Goal: Task Accomplishment & Management: Manage account settings

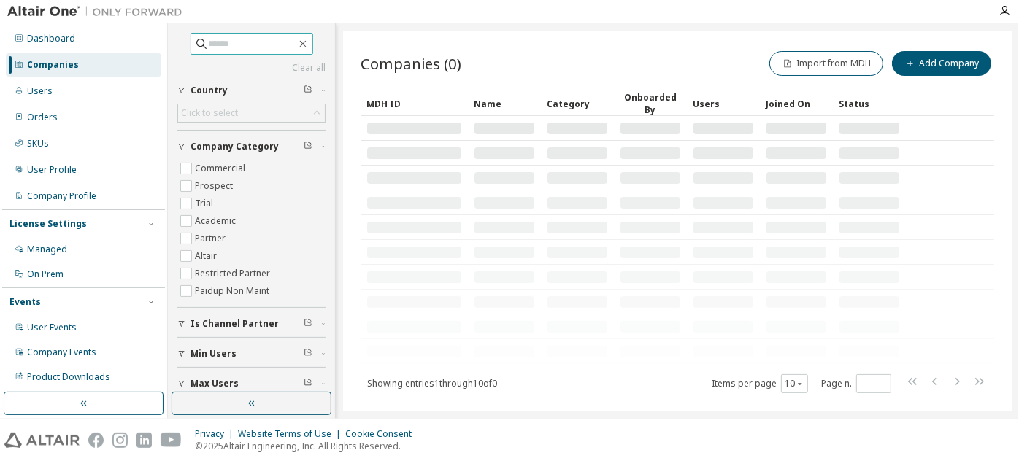
click at [222, 42] on input "text" at bounding box center [253, 44] width 88 height 15
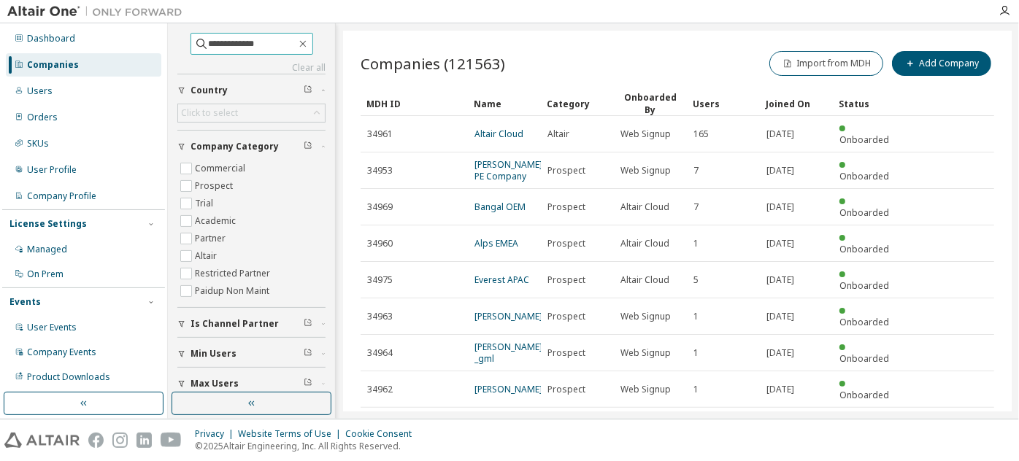
type input "**********"
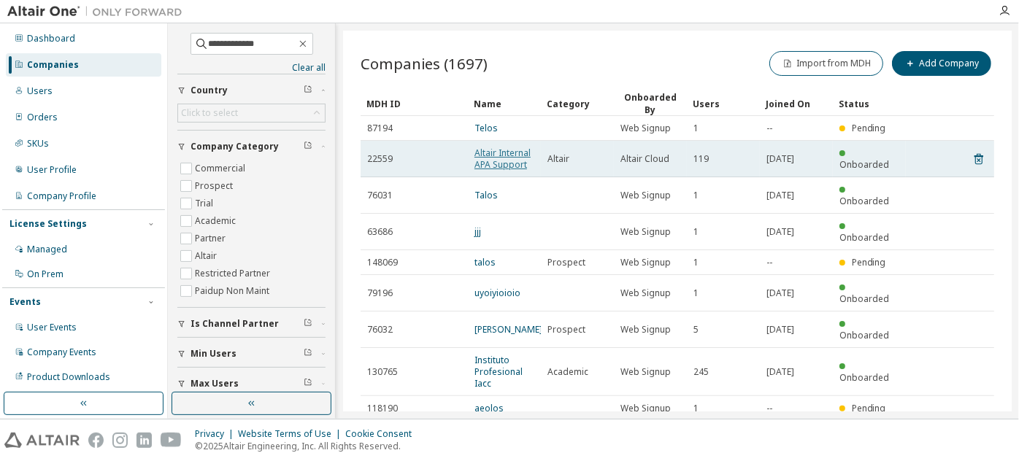
click at [492, 153] on link "Altair Internal APA Support" at bounding box center [503, 159] width 56 height 24
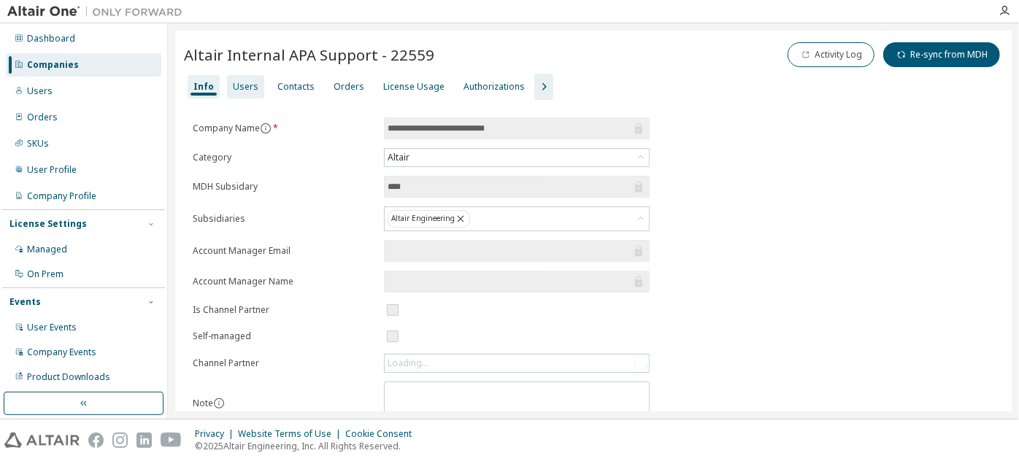
click at [242, 85] on div "Users" at bounding box center [246, 87] width 26 height 12
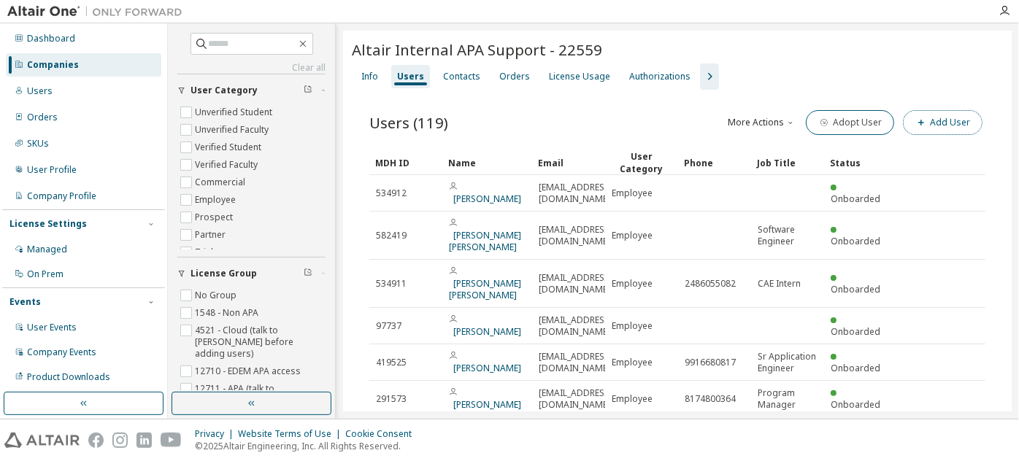
click at [936, 129] on button "Add User" at bounding box center [943, 122] width 80 height 25
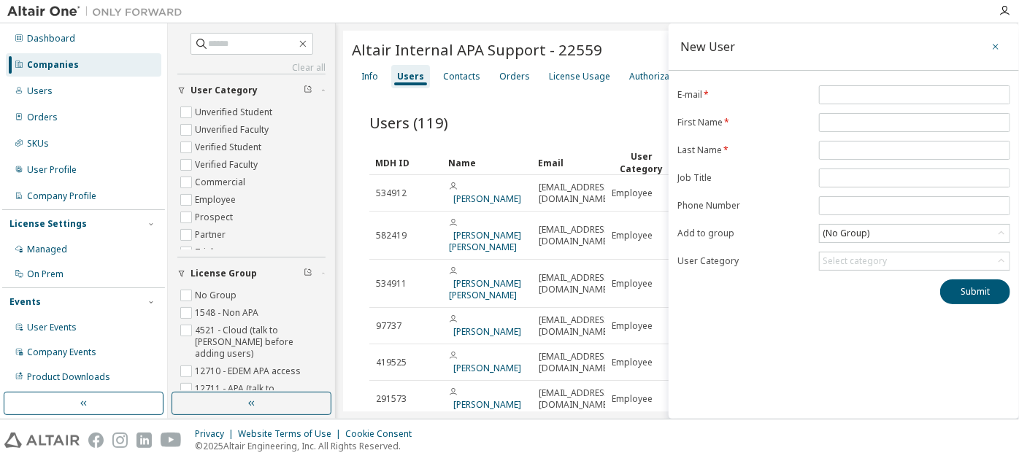
click at [996, 46] on icon "button" at bounding box center [996, 47] width 10 height 12
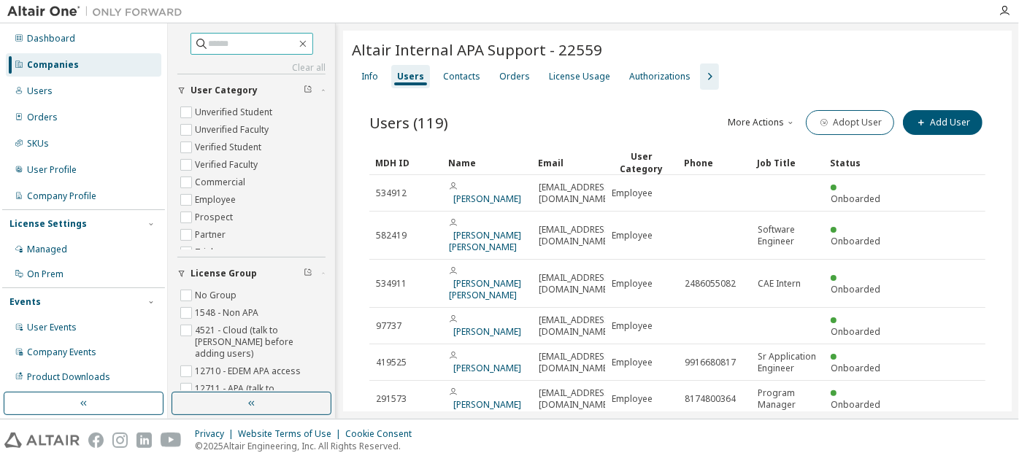
click at [277, 47] on input "text" at bounding box center [253, 44] width 88 height 15
type input "*******"
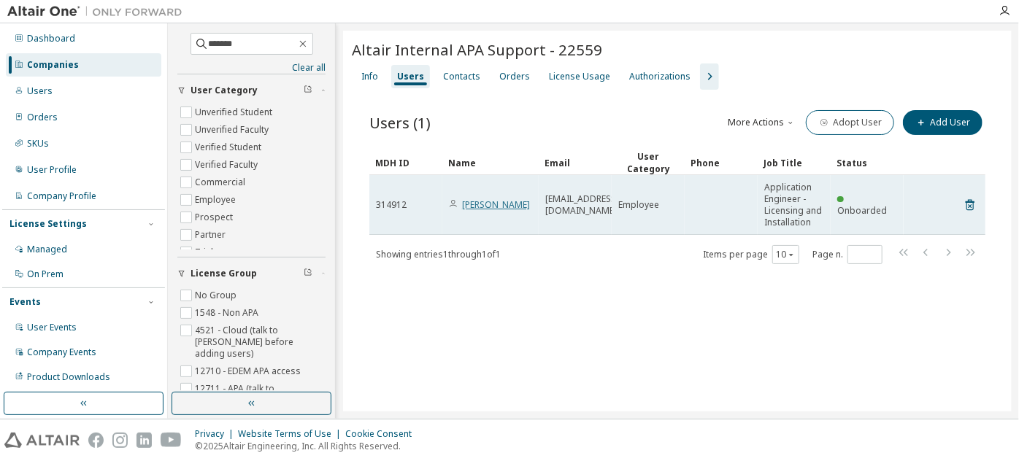
click at [483, 201] on link "[PERSON_NAME]" at bounding box center [496, 205] width 68 height 12
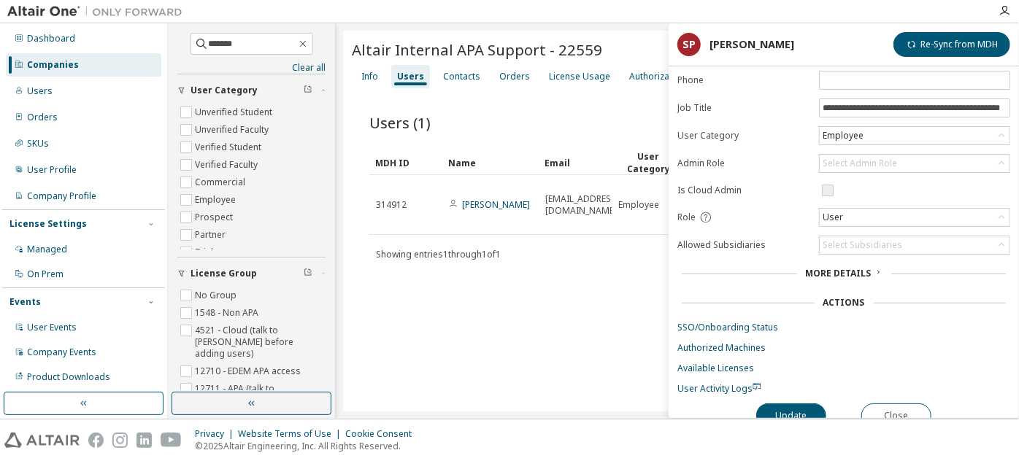
scroll to position [133, 0]
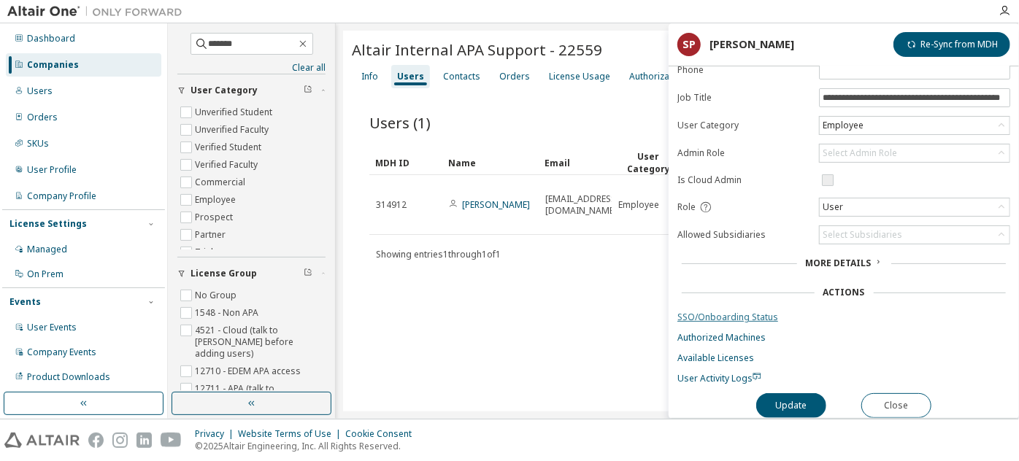
click at [749, 312] on link "SSO/Onboarding Status" at bounding box center [843, 318] width 333 height 12
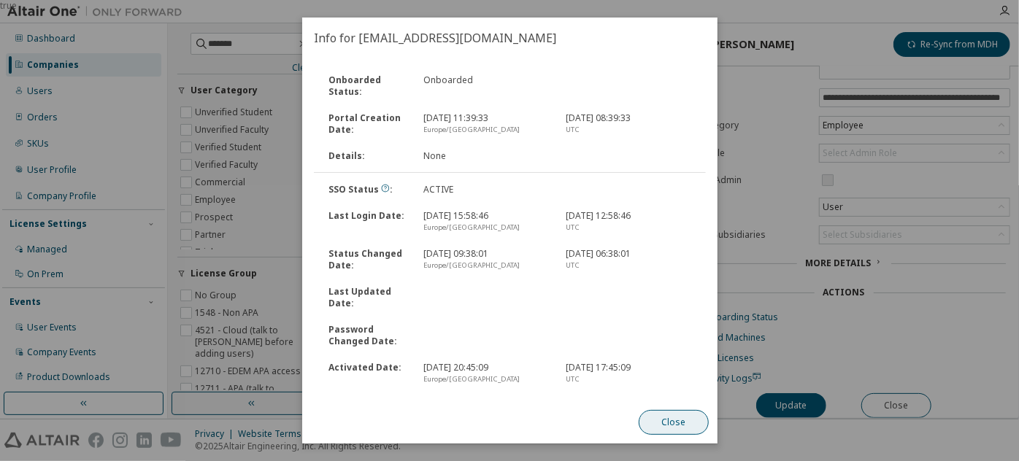
click at [677, 429] on button "Close" at bounding box center [673, 422] width 70 height 25
